Goal: Obtain resource: Obtain resource

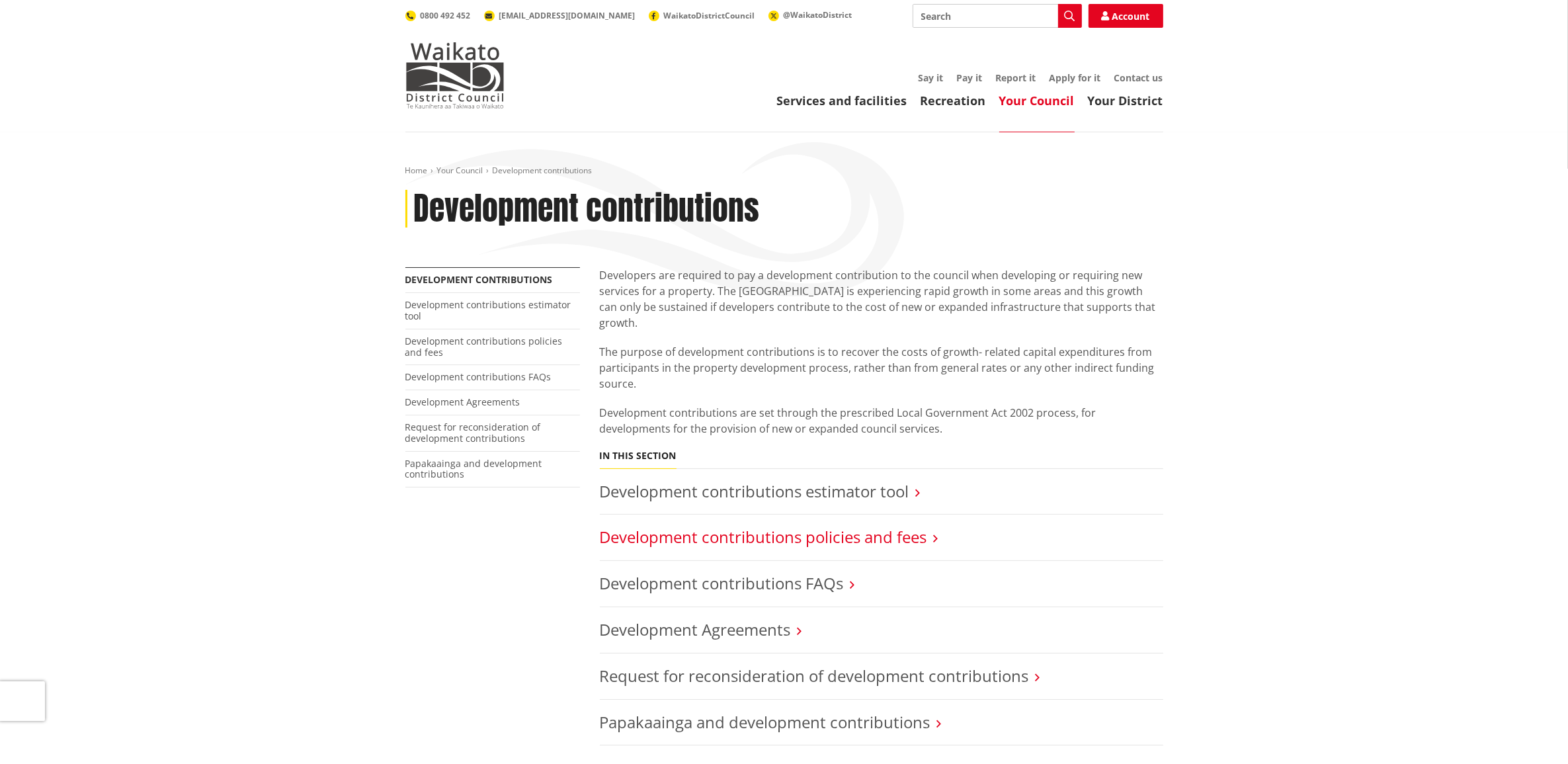
click at [919, 526] on link "Development contributions policies and fees" at bounding box center [763, 537] width 328 height 22
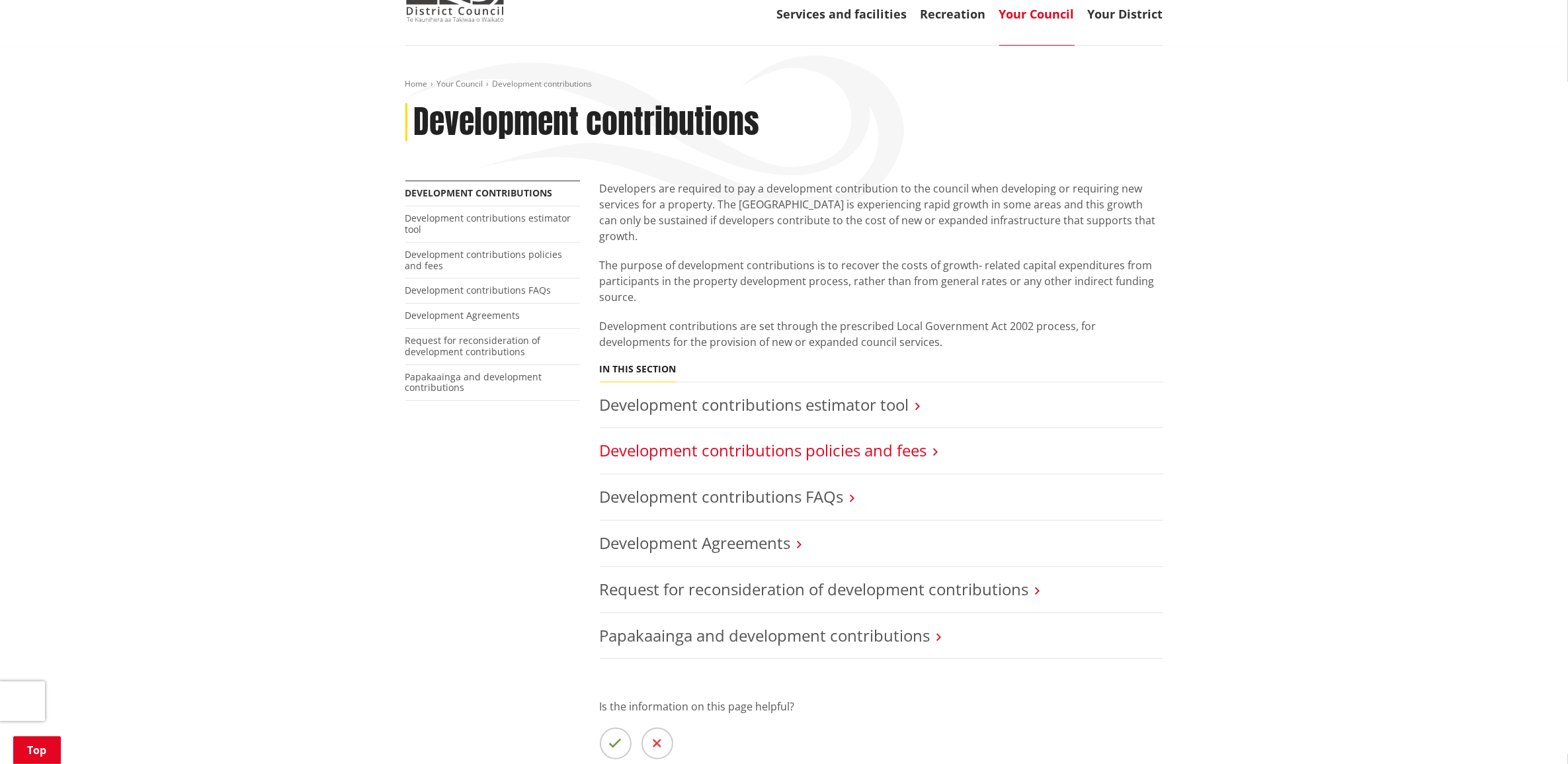
scroll to position [166, 0]
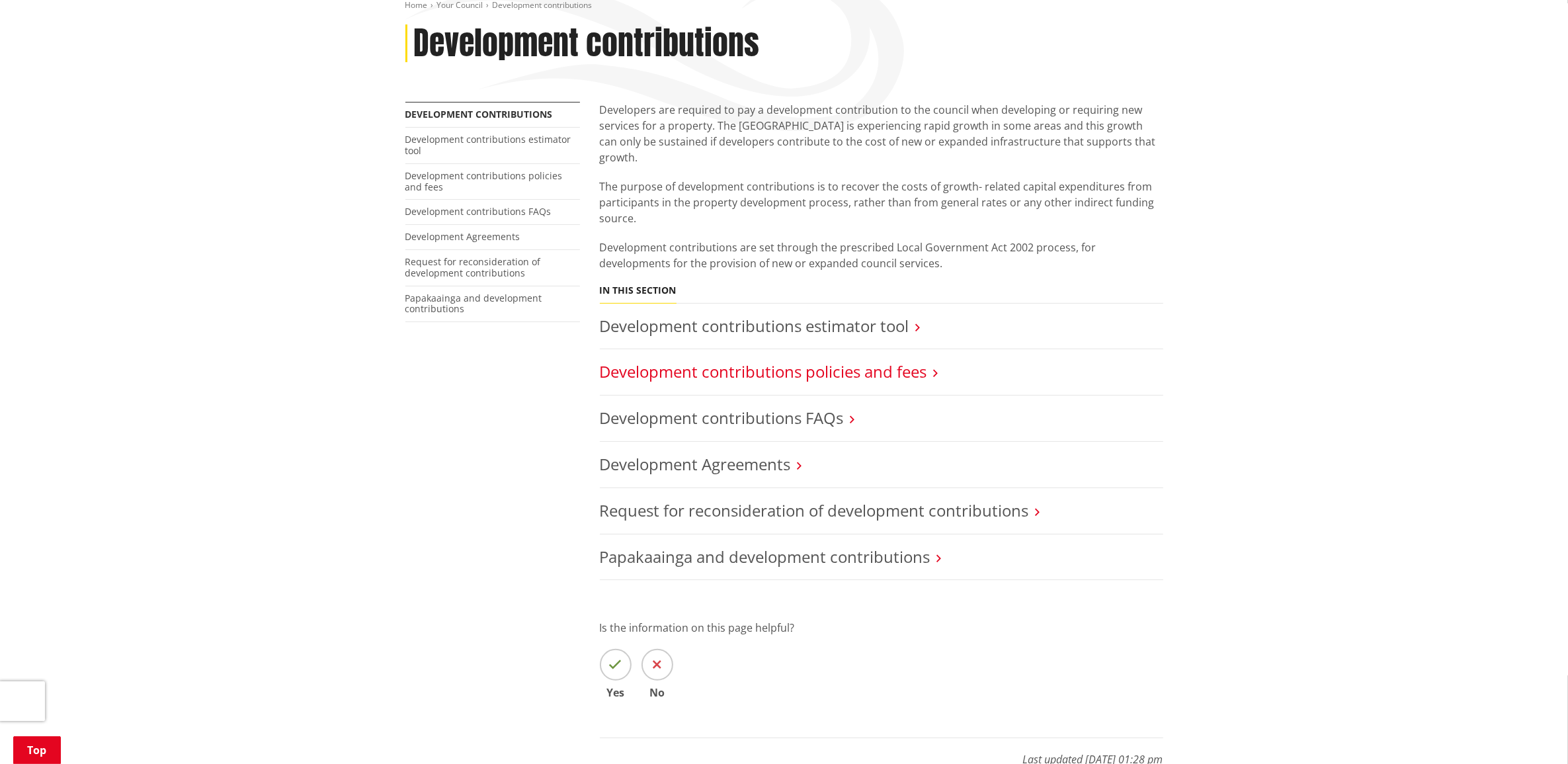
click at [904, 361] on link "Development contributions policies and fees" at bounding box center [763, 371] width 328 height 22
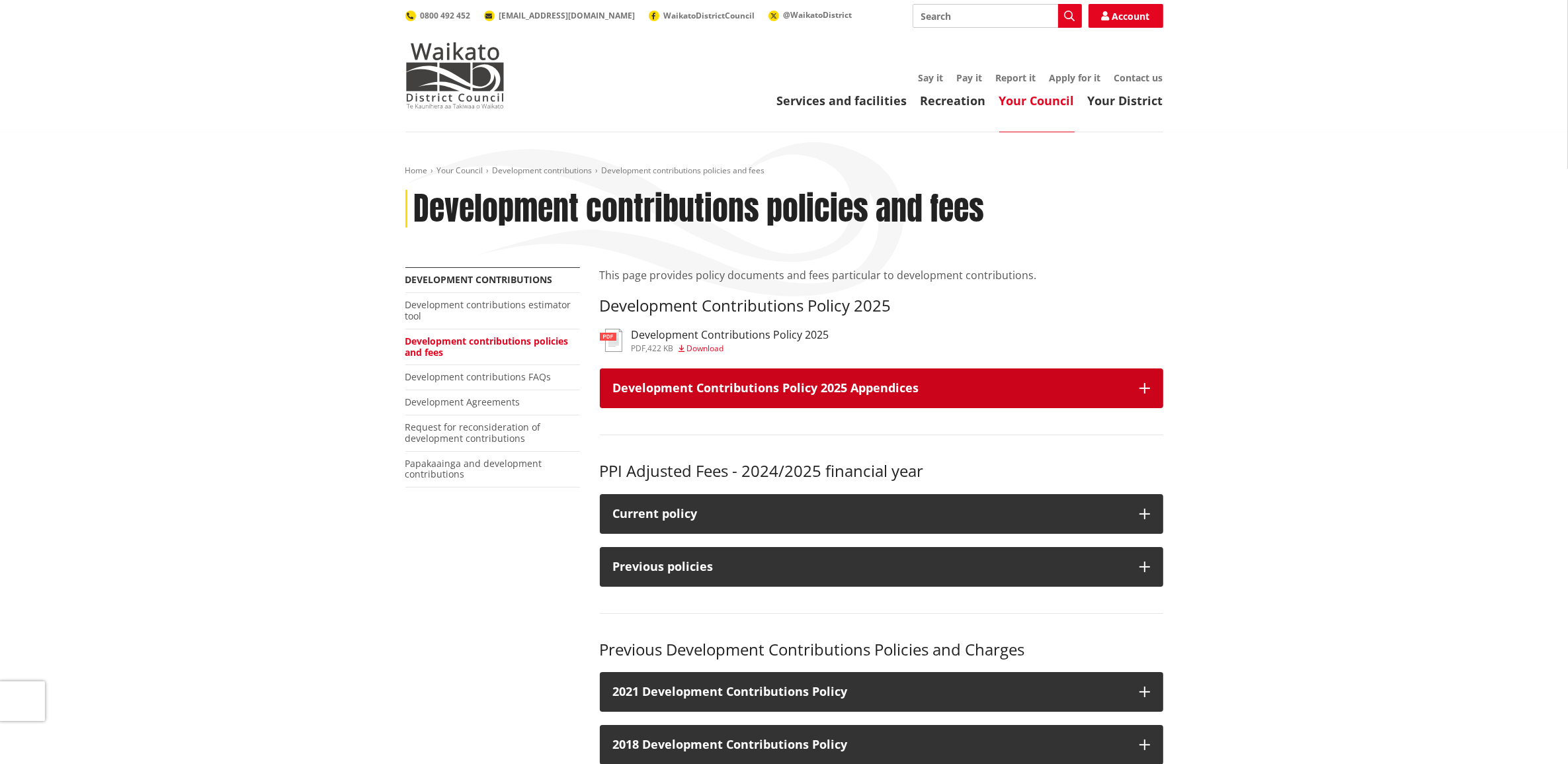
click at [1155, 384] on button "Development Contributions Policy 2025 Appendices" at bounding box center [881, 388] width 564 height 40
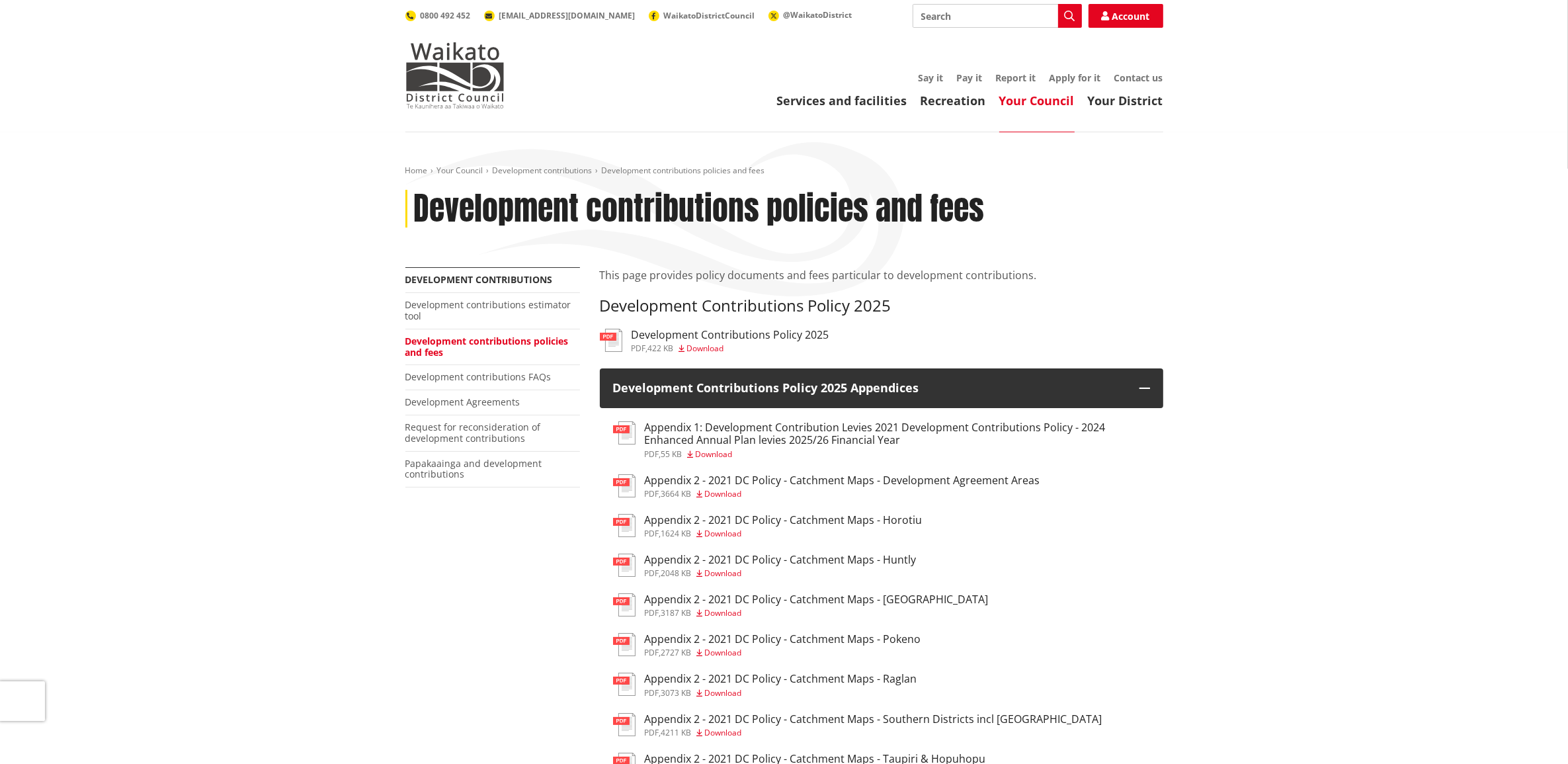
click at [757, 438] on h3 "Appendix 1: Development Contribution Levies 2021 Development Contributions Poli…" at bounding box center [897, 434] width 505 height 25
